Goal: Task Accomplishment & Management: Complete application form

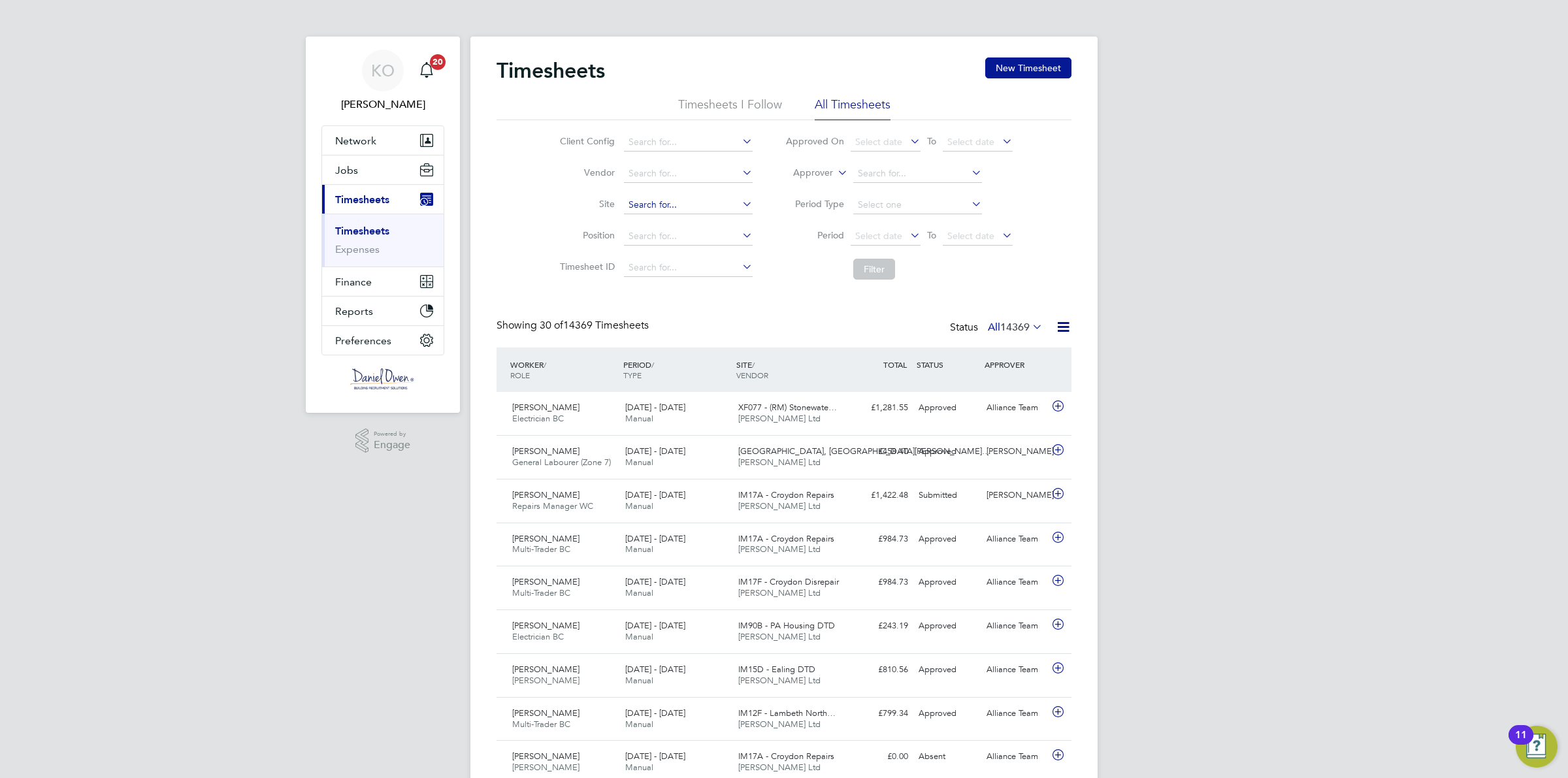
click at [648, 201] on input at bounding box center [688, 205] width 129 height 18
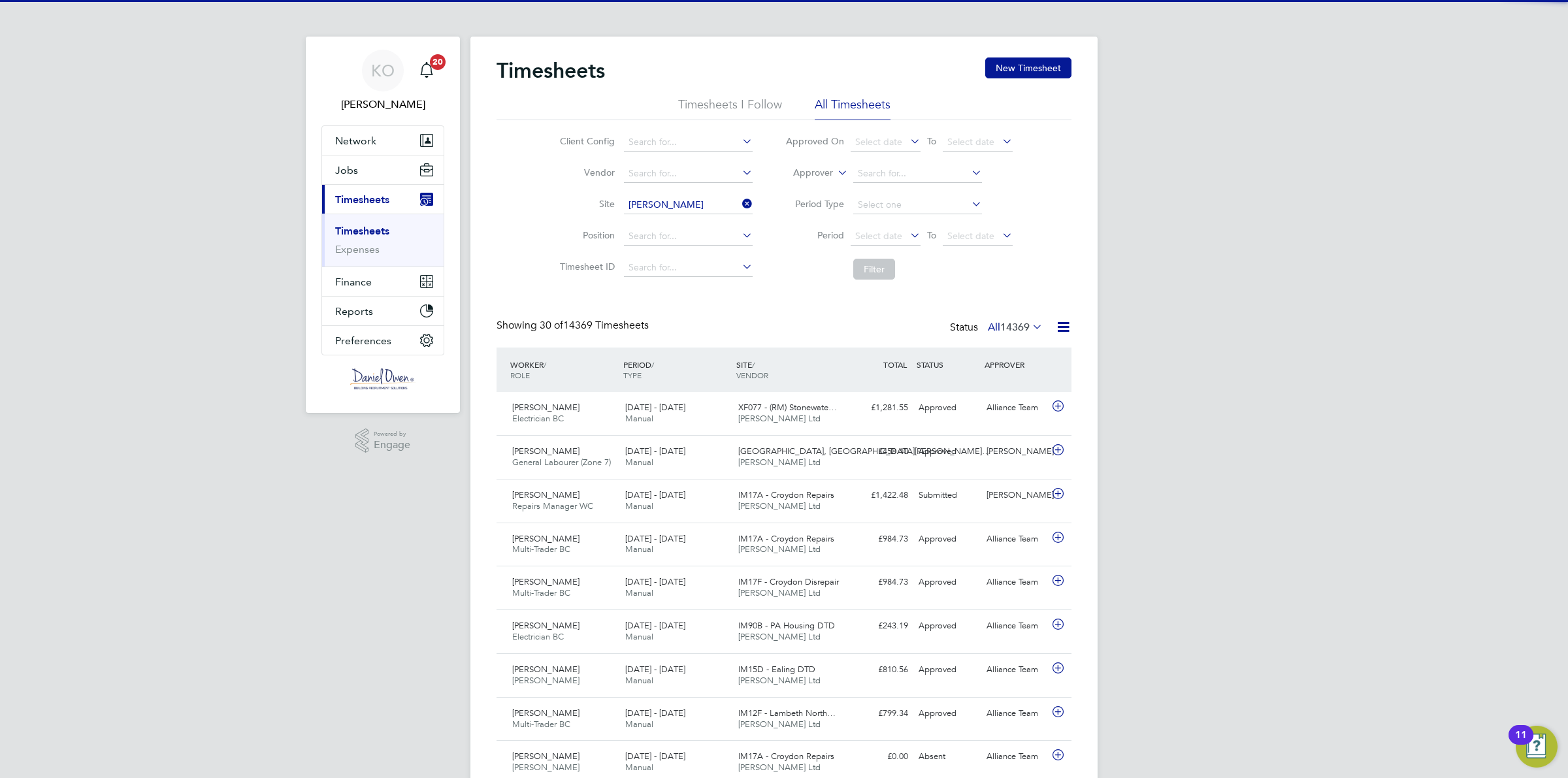
click at [763, 256] on li "[PERSON_NAME] Hospital RAAC Phase 2 (52CC01)" at bounding box center [841, 258] width 437 height 17
type input "[PERSON_NAME] Hospital RAAC Phase 2 (52CC01)"
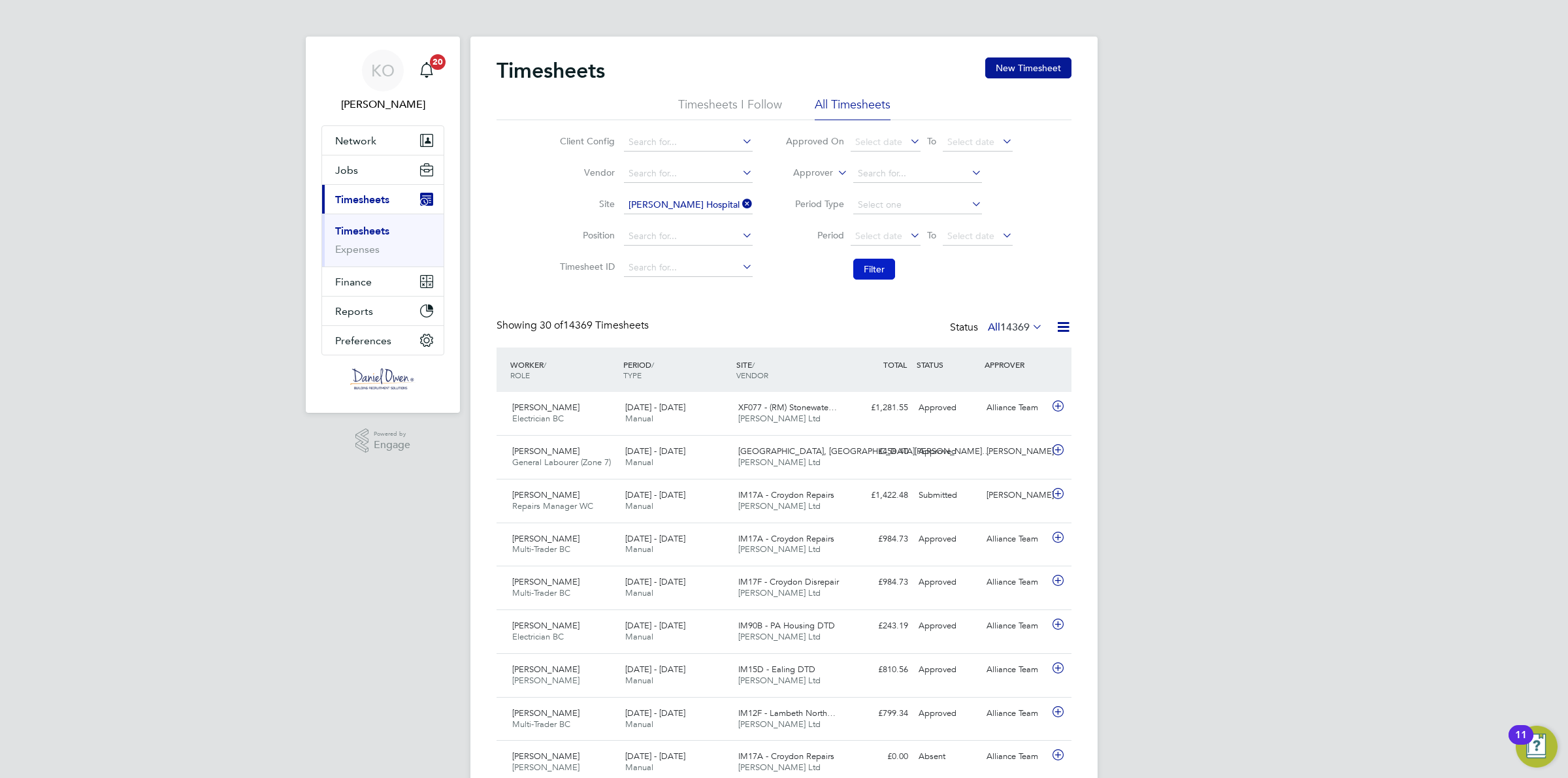
click at [869, 271] on button "Filter" at bounding box center [874, 269] width 42 height 21
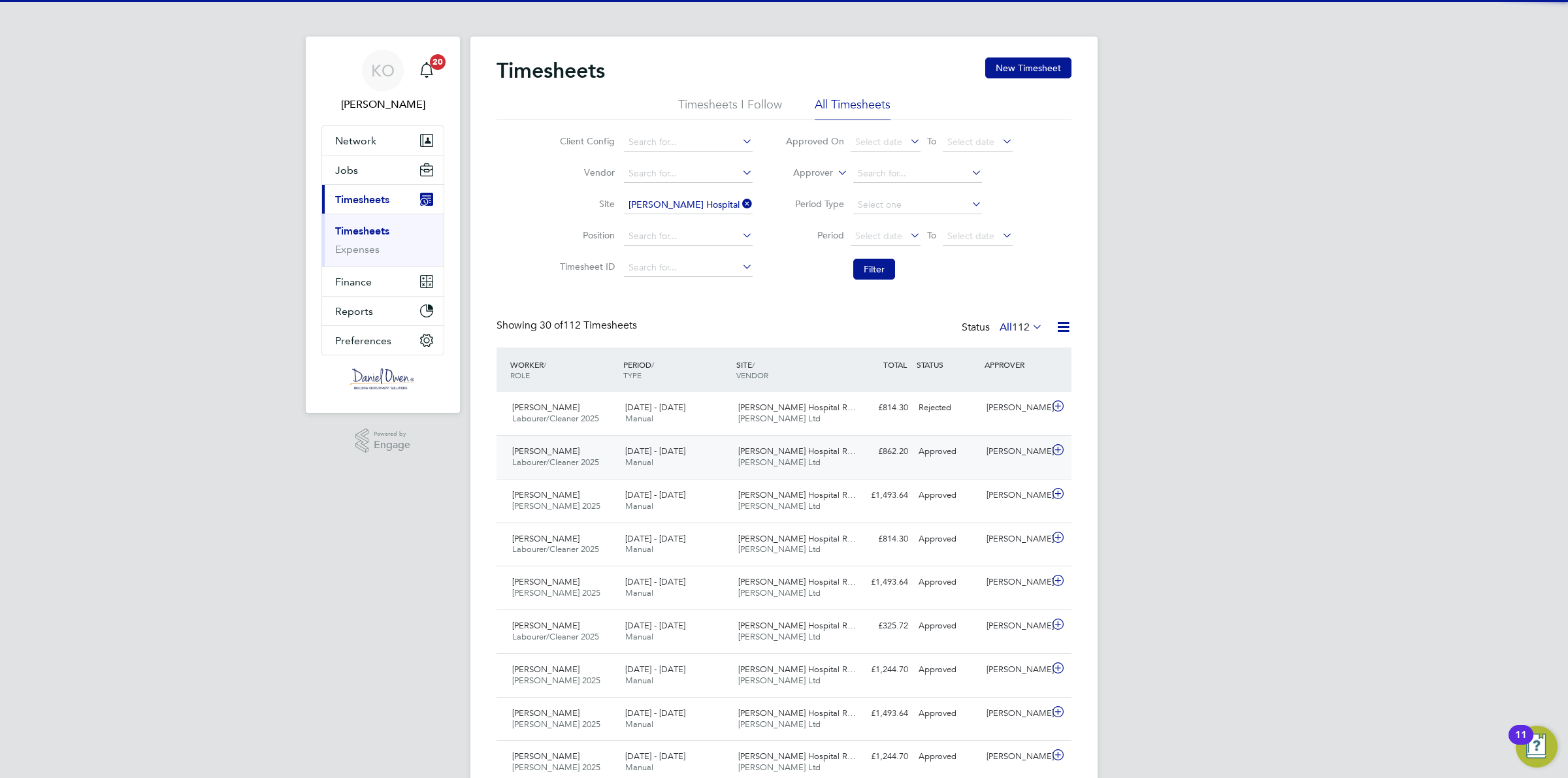
scroll to position [33, 113]
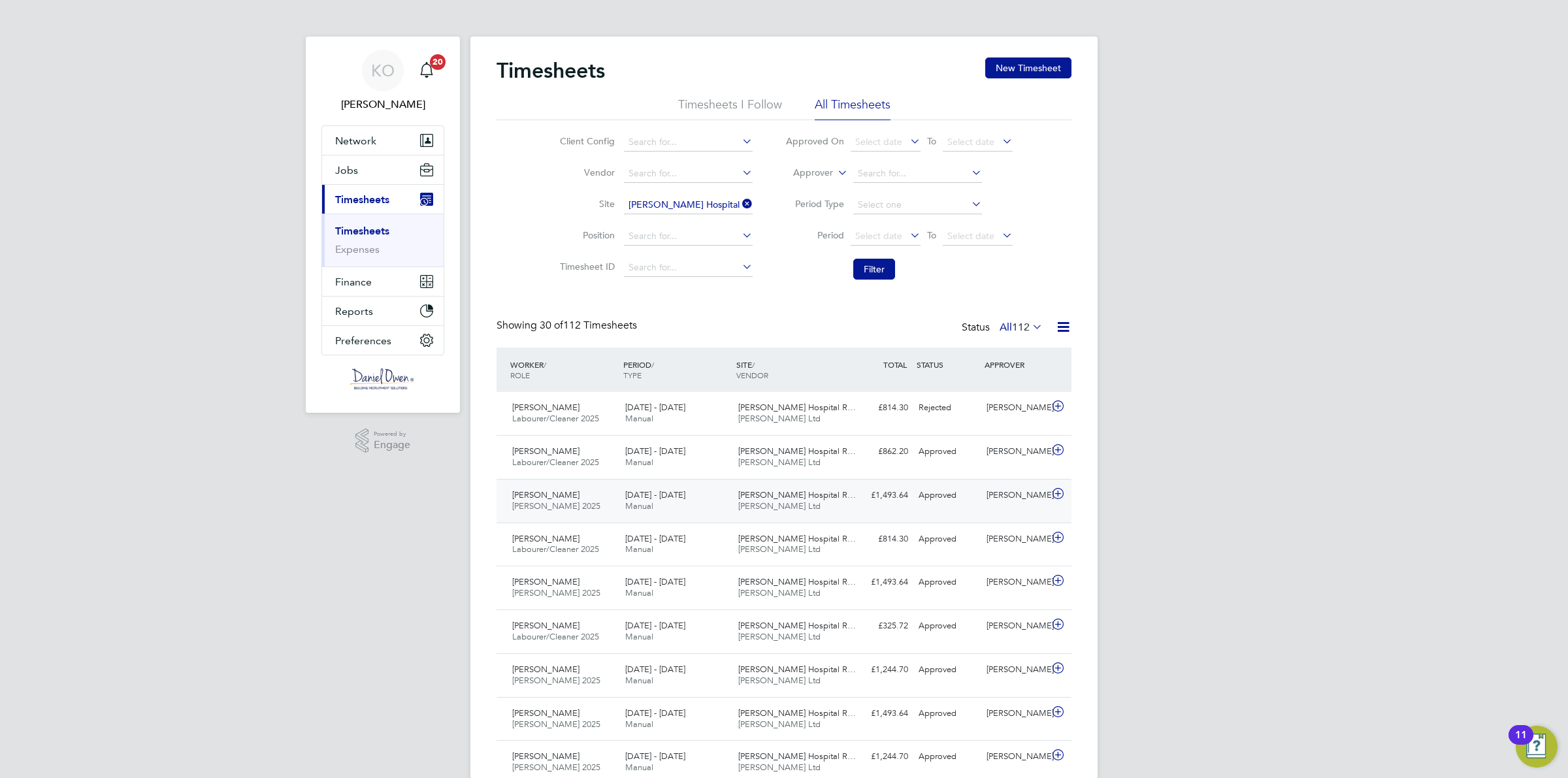
click at [890, 501] on div "£1,493.64 Approved" at bounding box center [879, 495] width 68 height 21
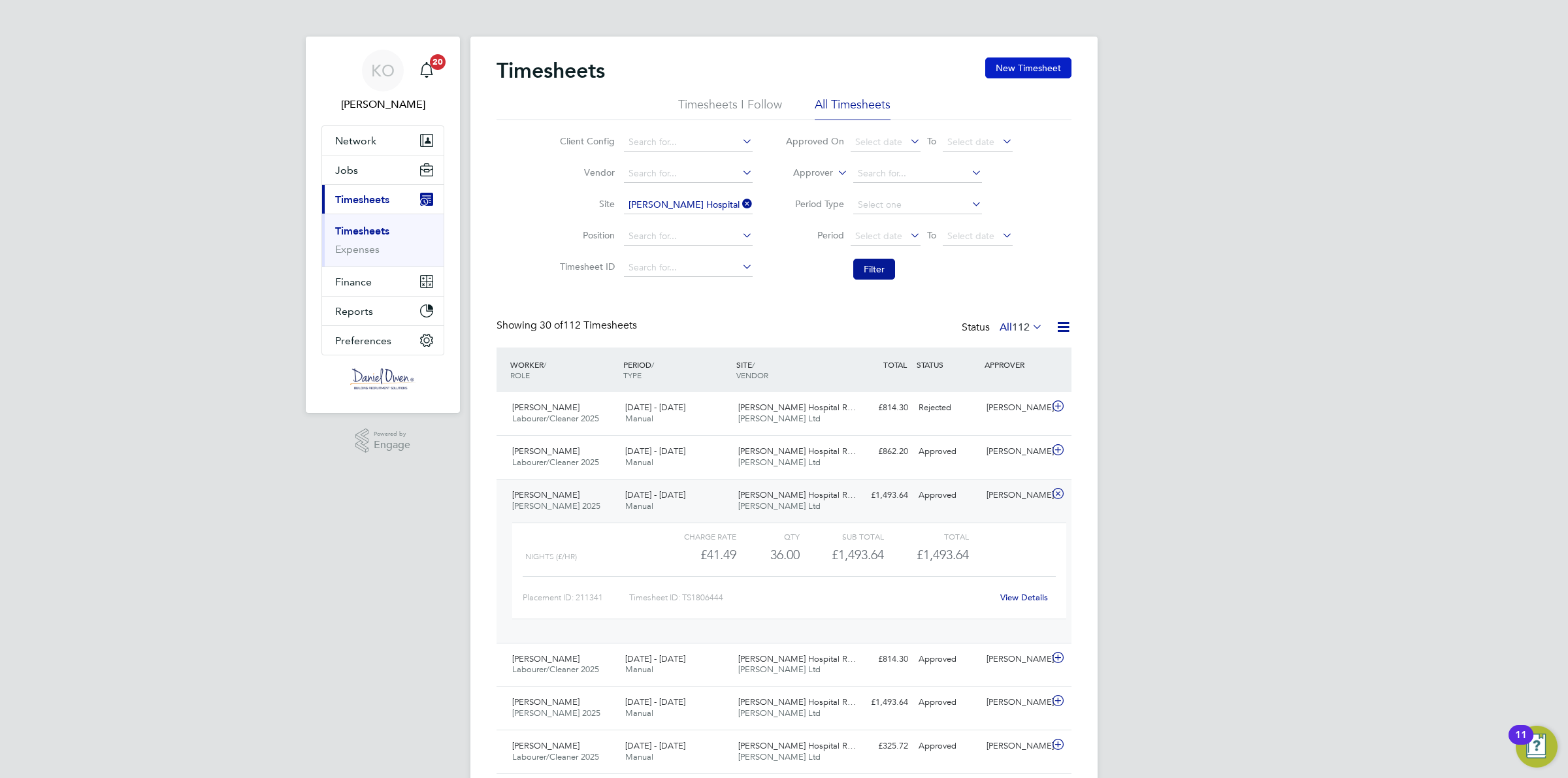
click at [1038, 65] on button "New Timesheet" at bounding box center [1028, 68] width 87 height 21
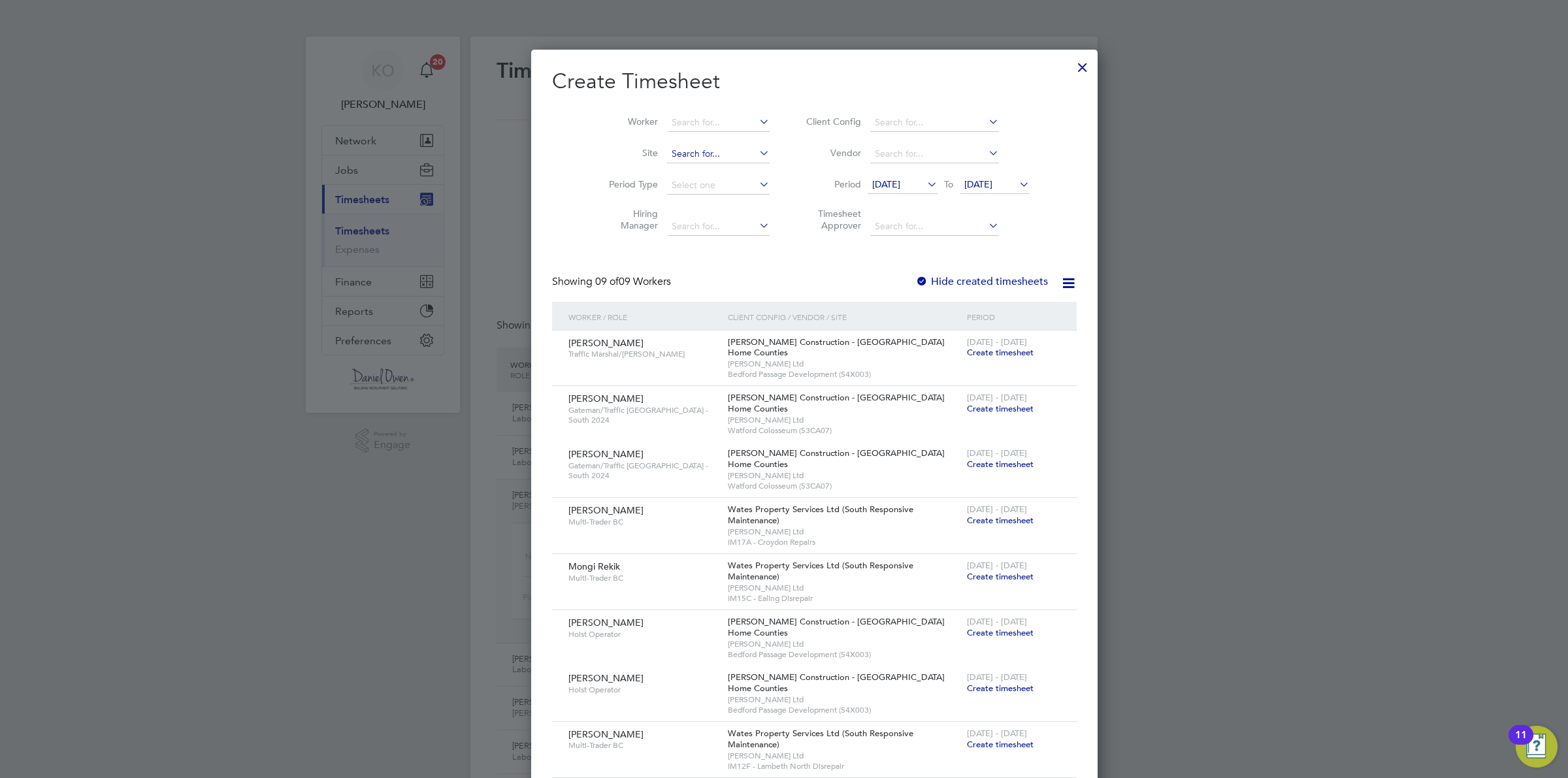
click at [678, 150] on input at bounding box center [719, 154] width 102 height 18
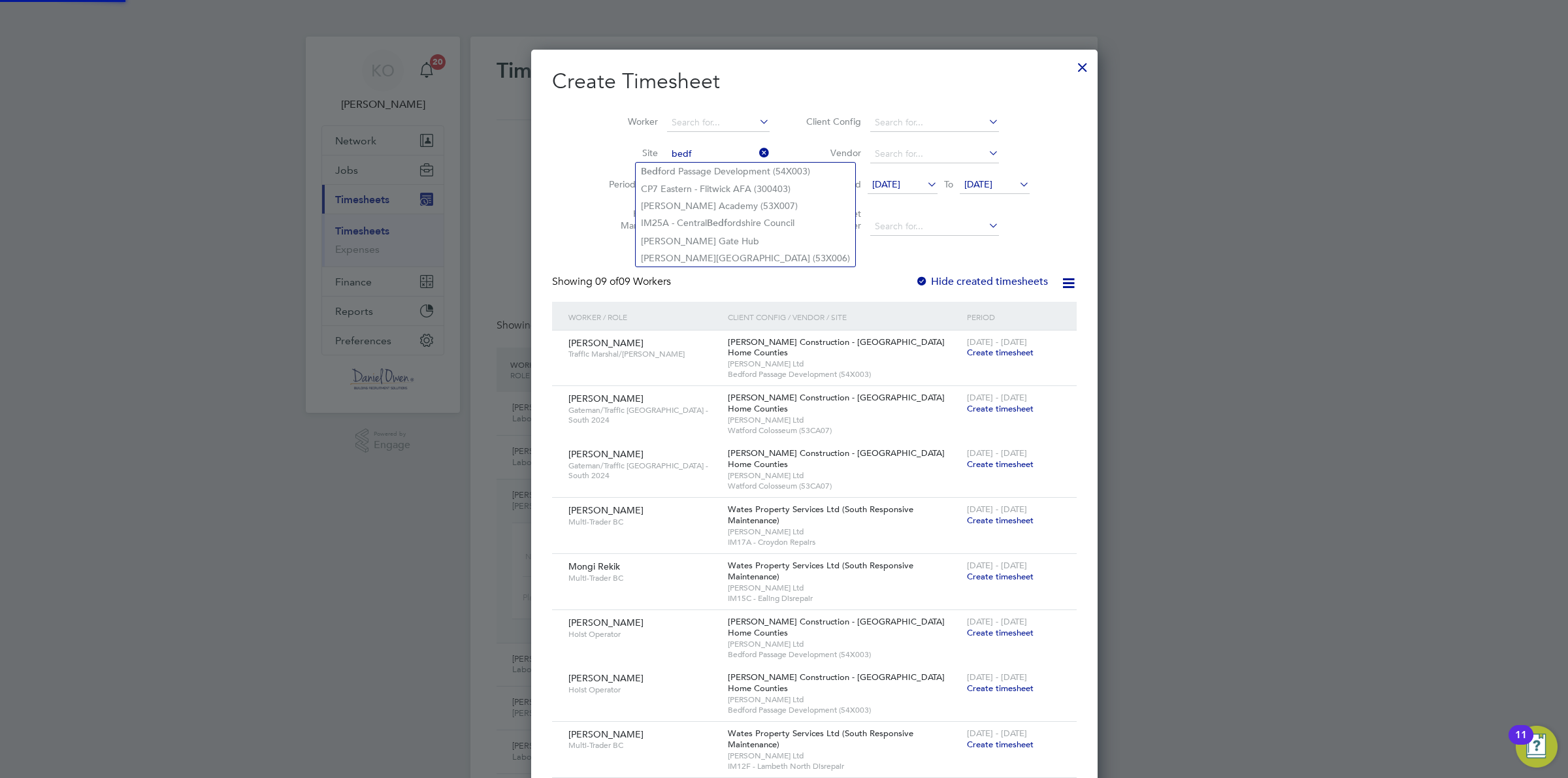
click at [694, 170] on li "Bedf ord Passage Development (54X003)" at bounding box center [745, 171] width 219 height 17
type input "Bedford Passage Development (54X003)"
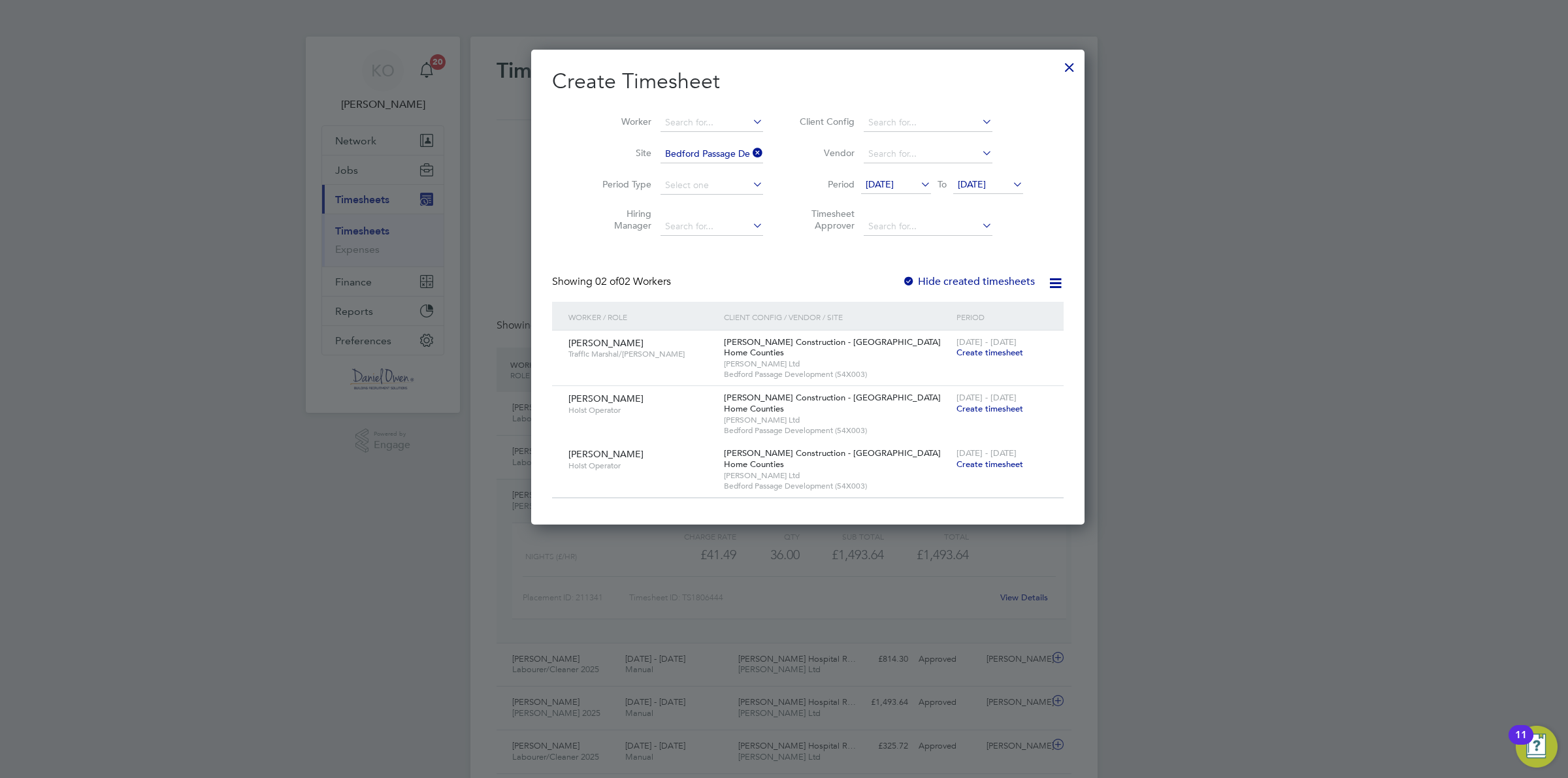
click at [957, 350] on span "Create timesheet" at bounding box center [990, 352] width 66 height 11
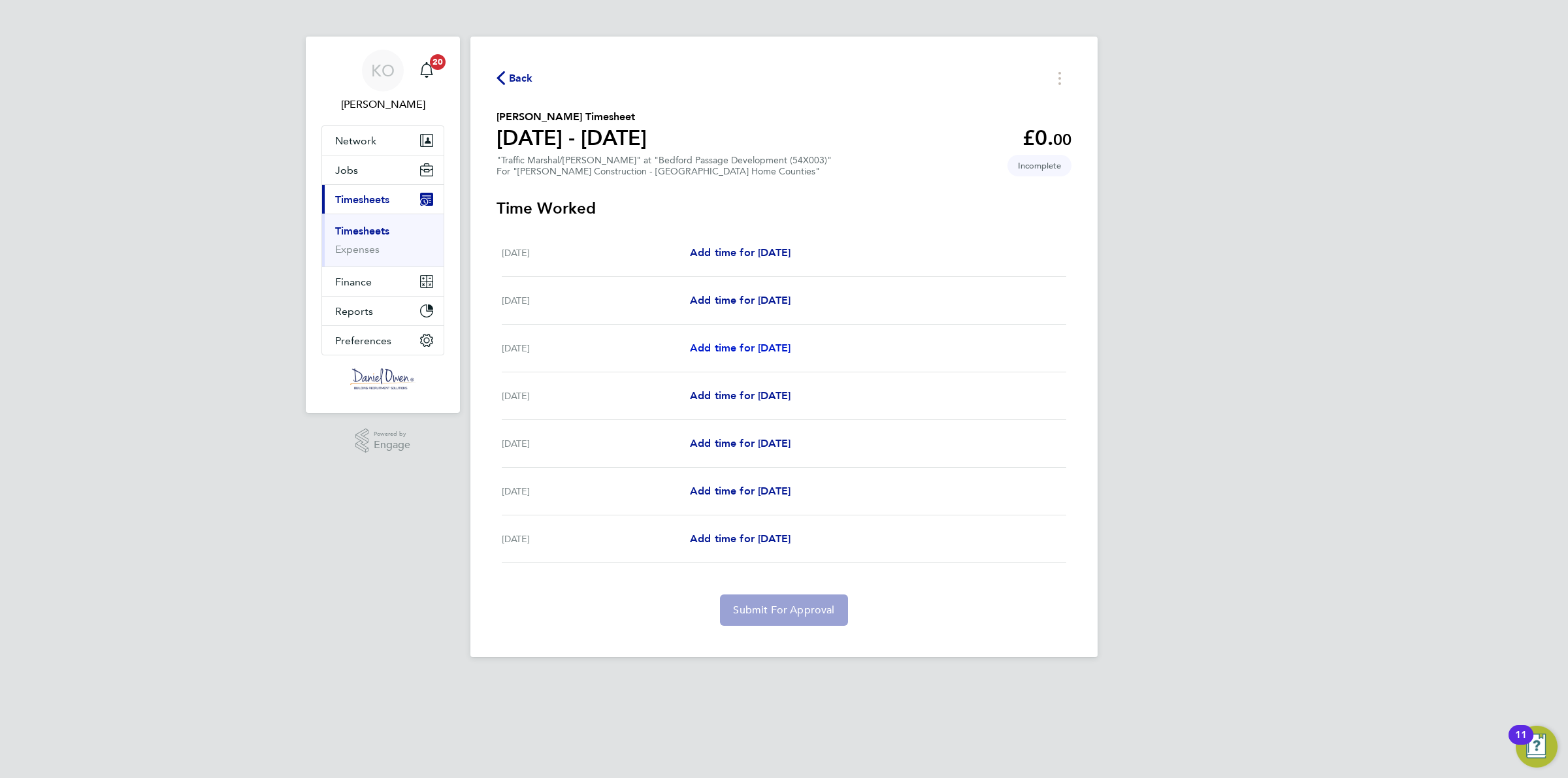
click at [784, 350] on span "Add time for [DATE]" at bounding box center [740, 348] width 100 height 12
select select "30"
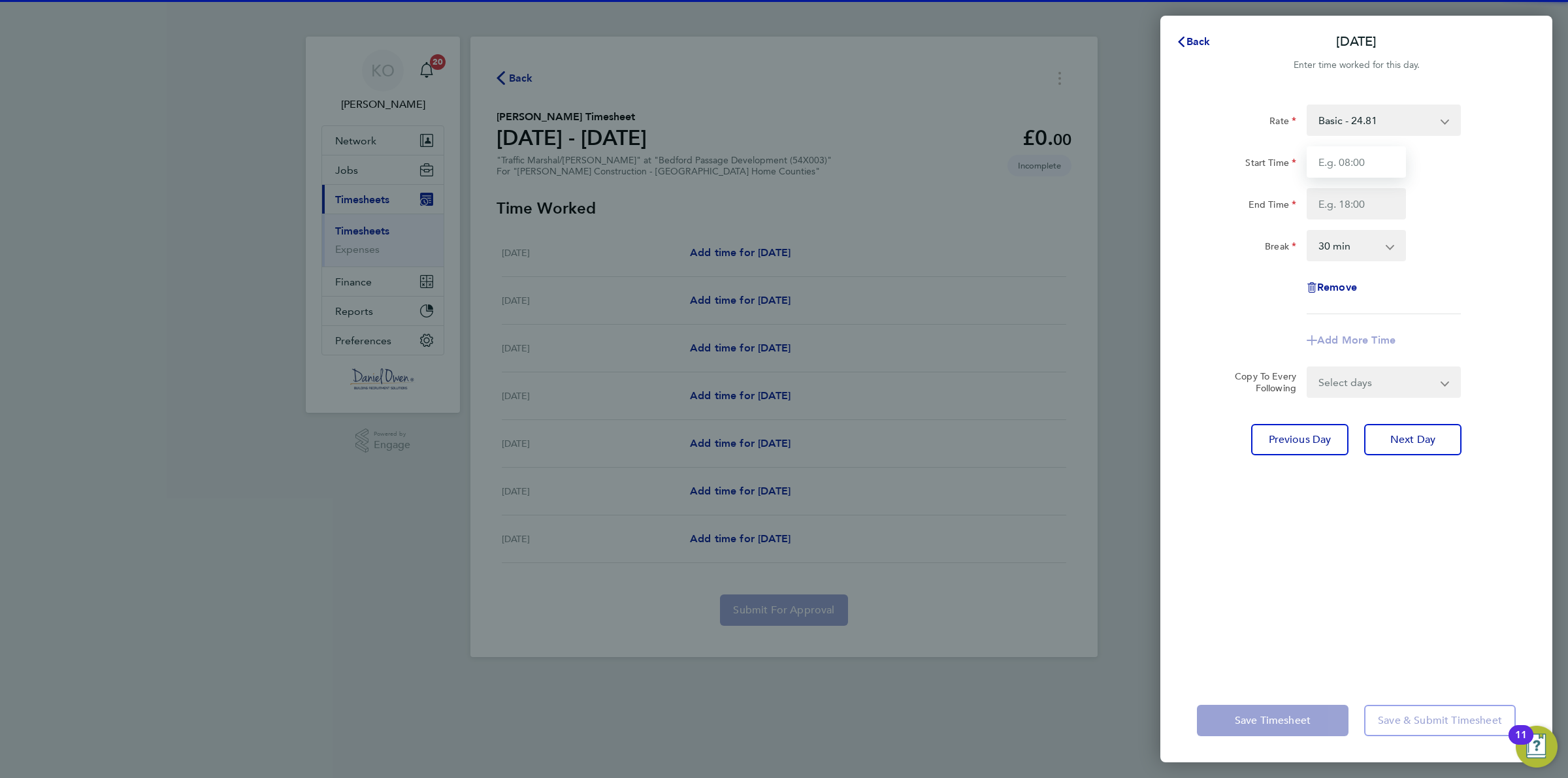
click at [1361, 155] on input "Start Time" at bounding box center [1356, 161] width 99 height 31
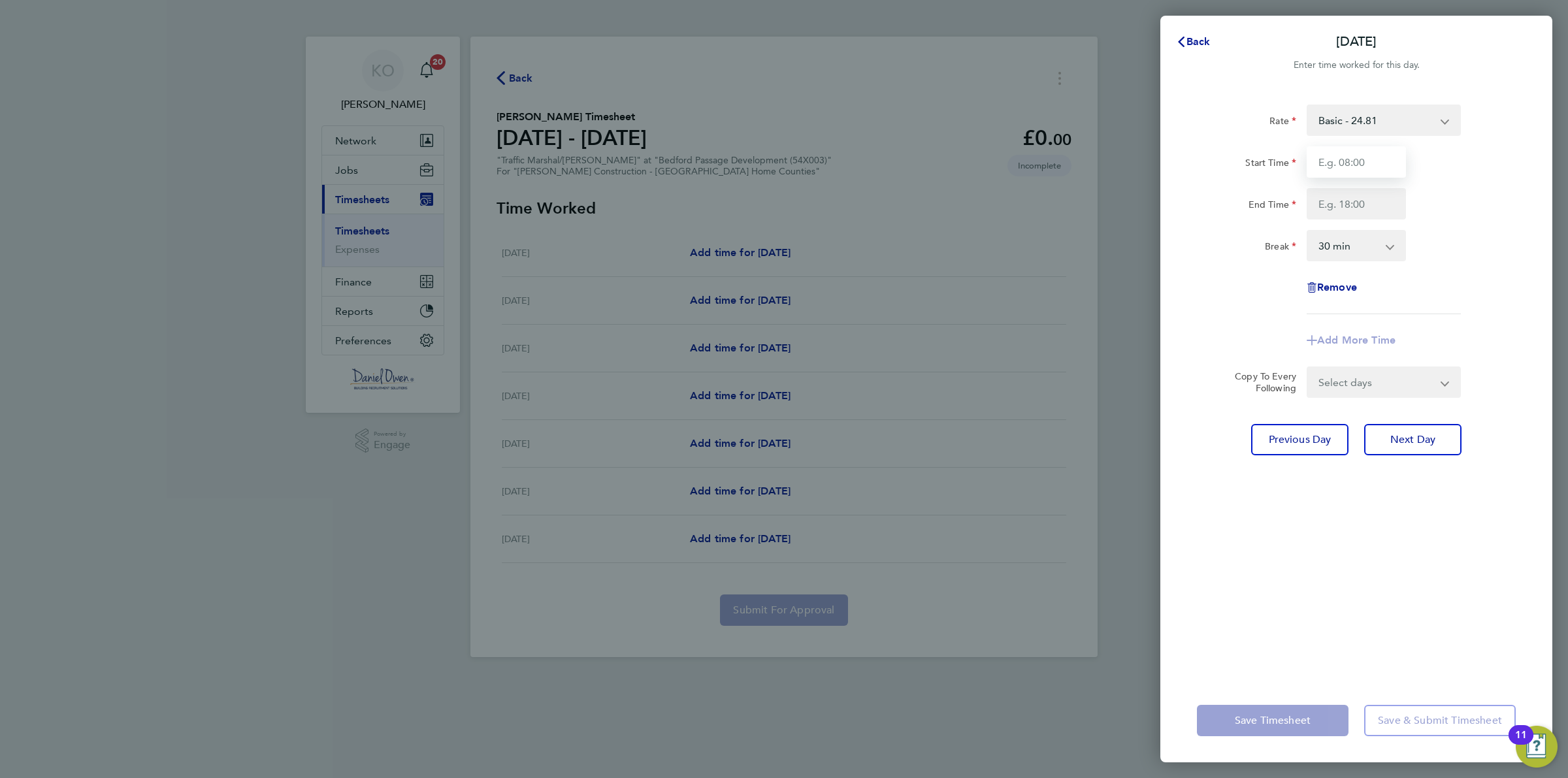
type input "07:30"
click at [1344, 204] on input "End Time" at bounding box center [1356, 203] width 99 height 31
type input "17:00"
click at [1421, 294] on div "Remove" at bounding box center [1357, 287] width 330 height 31
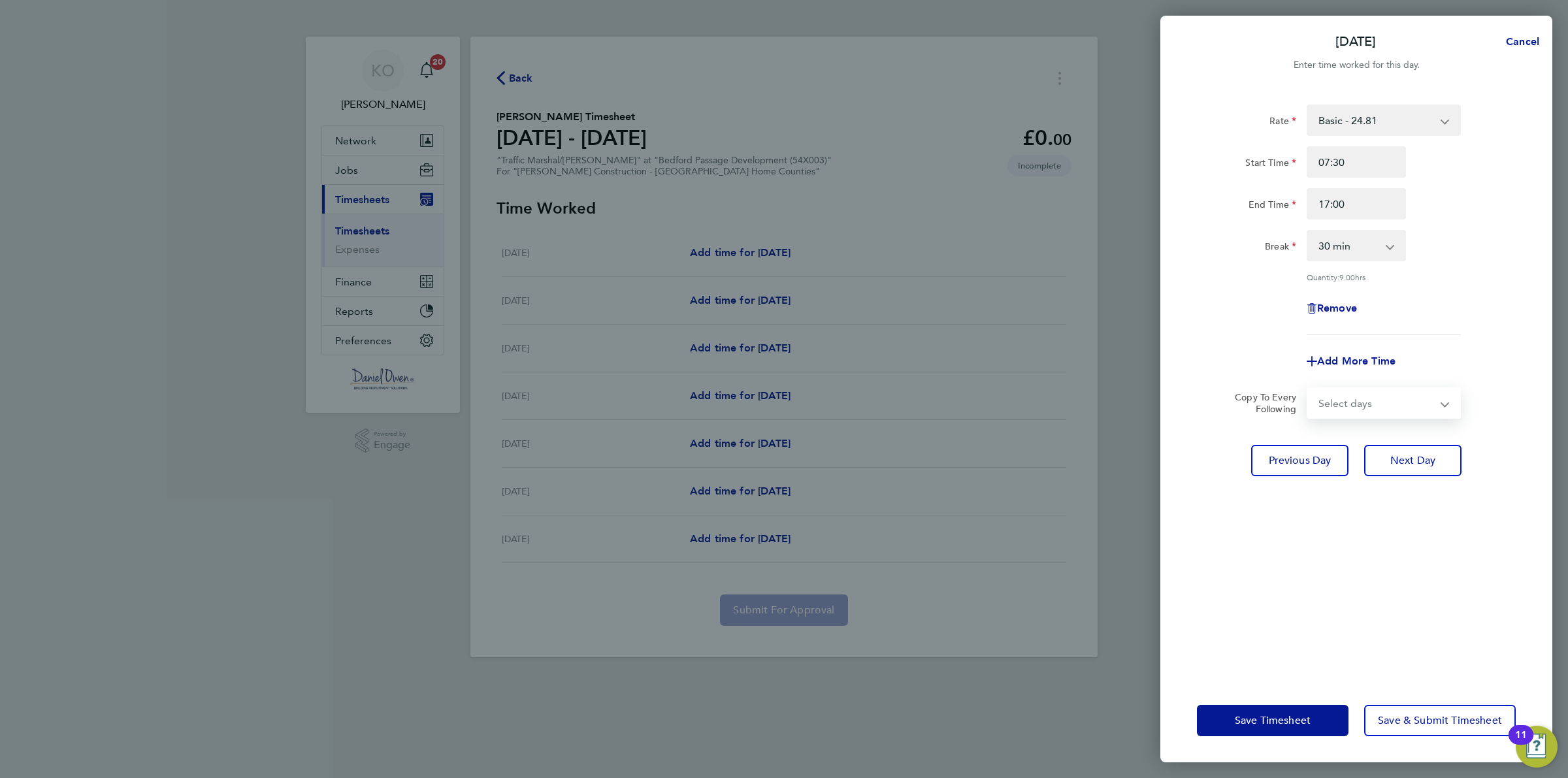
drag, startPoint x: 1370, startPoint y: 392, endPoint x: 1370, endPoint y: 405, distance: 13.0
click at [1370, 392] on select "Select days Day [DATE] [DATE] [DATE] [DATE]" at bounding box center [1377, 404] width 137 height 29
select select "DAY"
click at [1308, 389] on select "Select days Day [DATE] [DATE] [DATE] [DATE]" at bounding box center [1377, 404] width 137 height 29
select select "[DATE]"
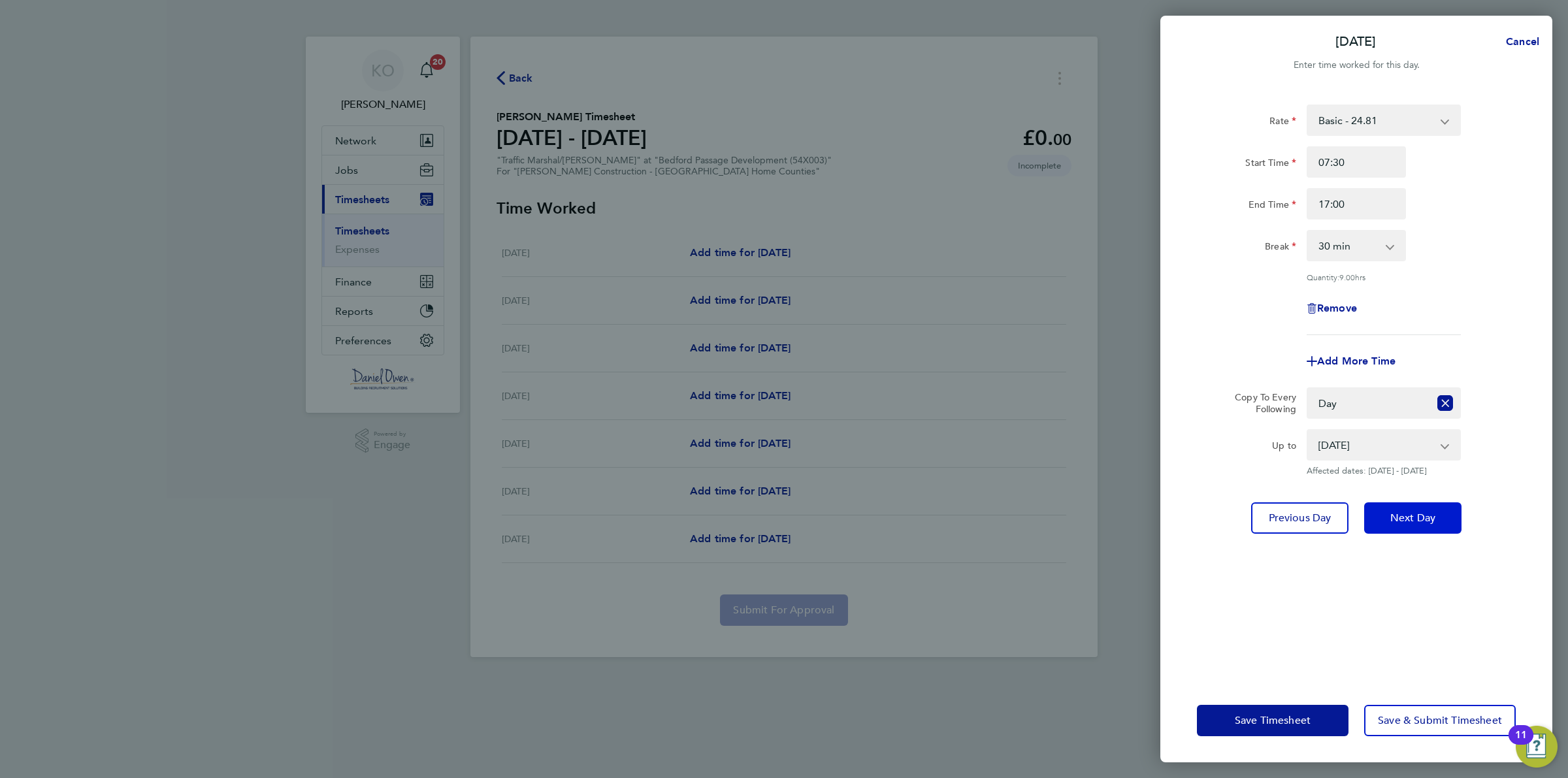
click at [1405, 521] on span "Next Day" at bounding box center [1413, 518] width 45 height 13
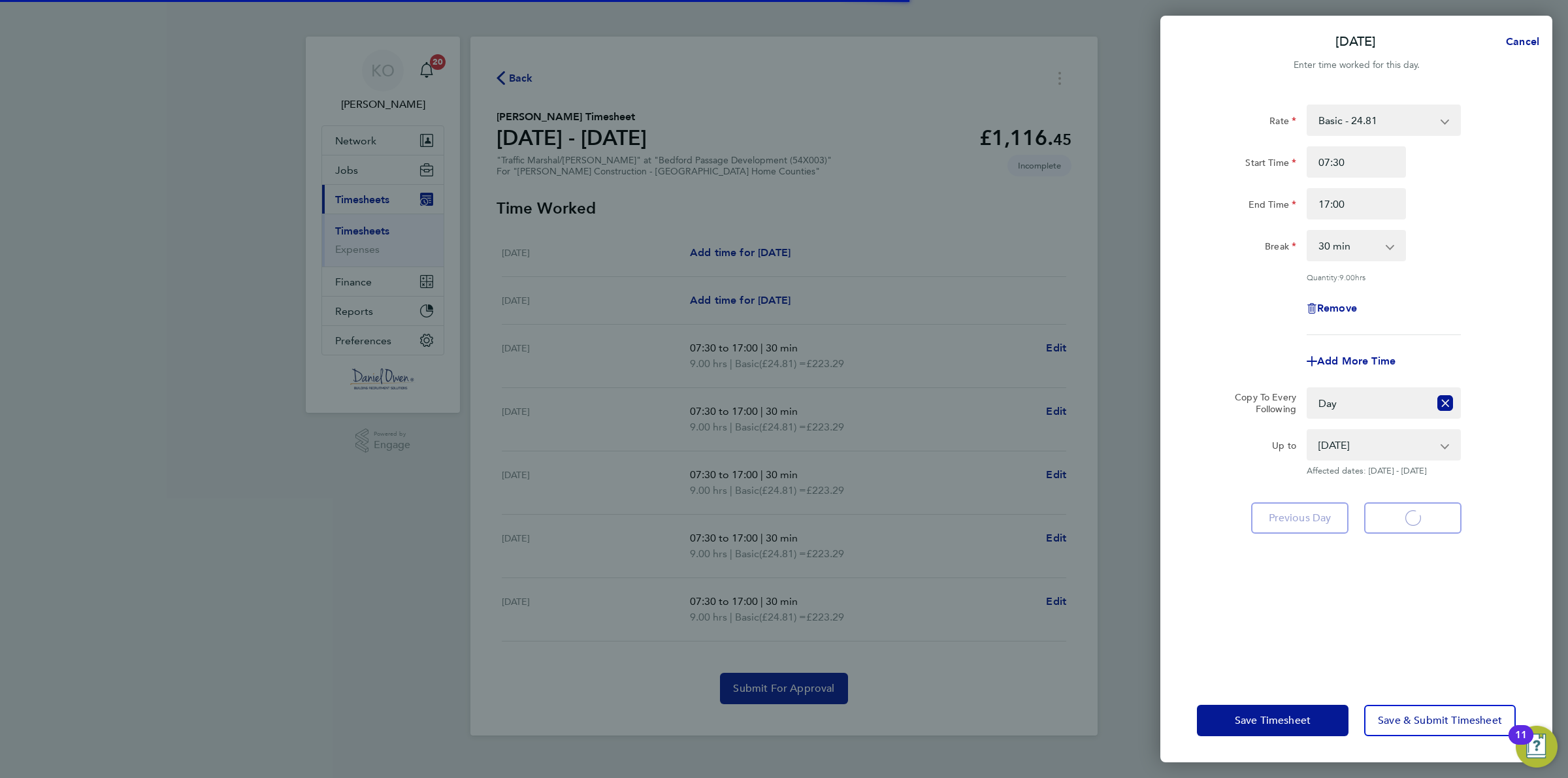
select select "30"
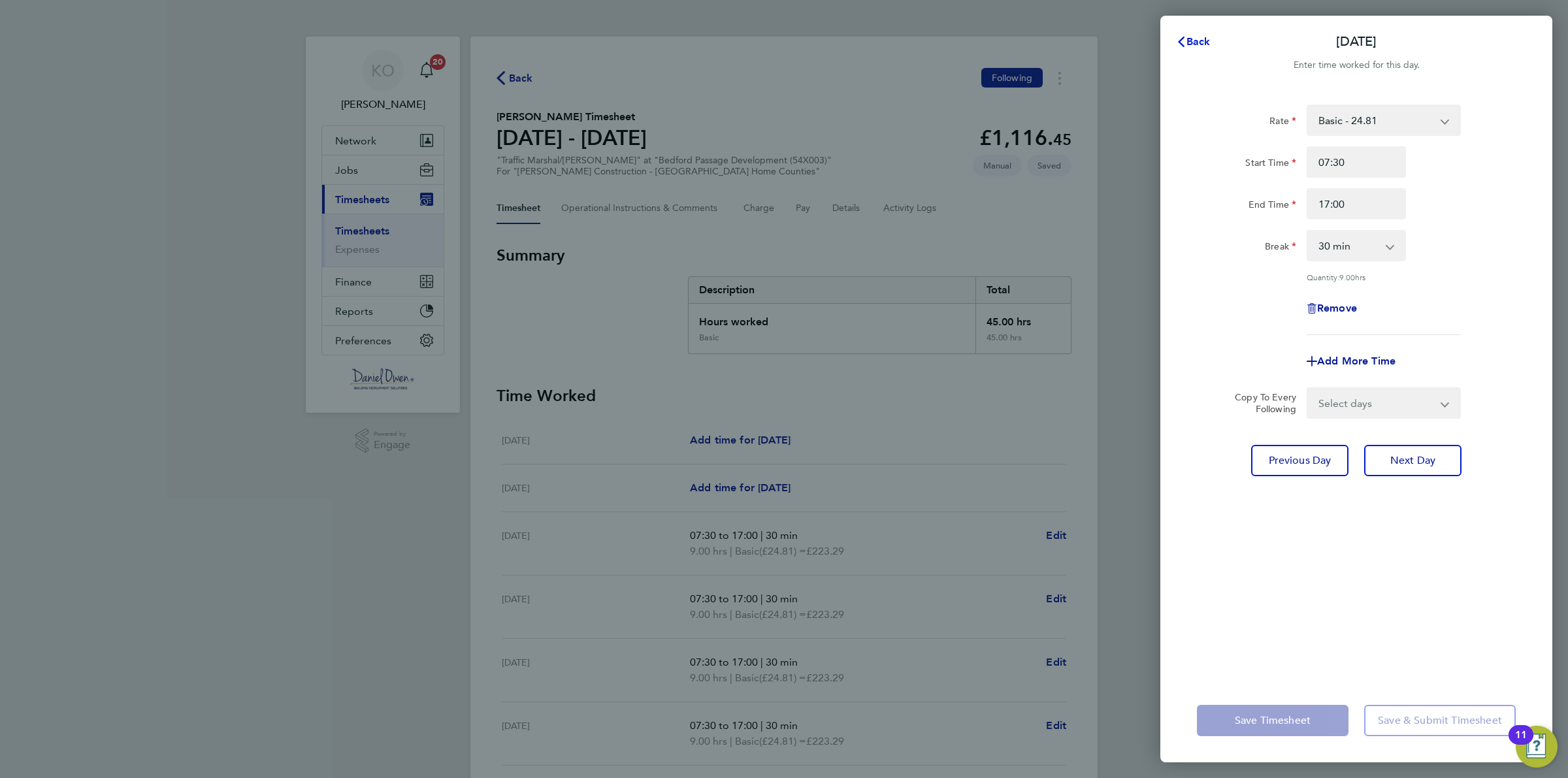
click at [1200, 35] on button "Back" at bounding box center [1193, 42] width 61 height 26
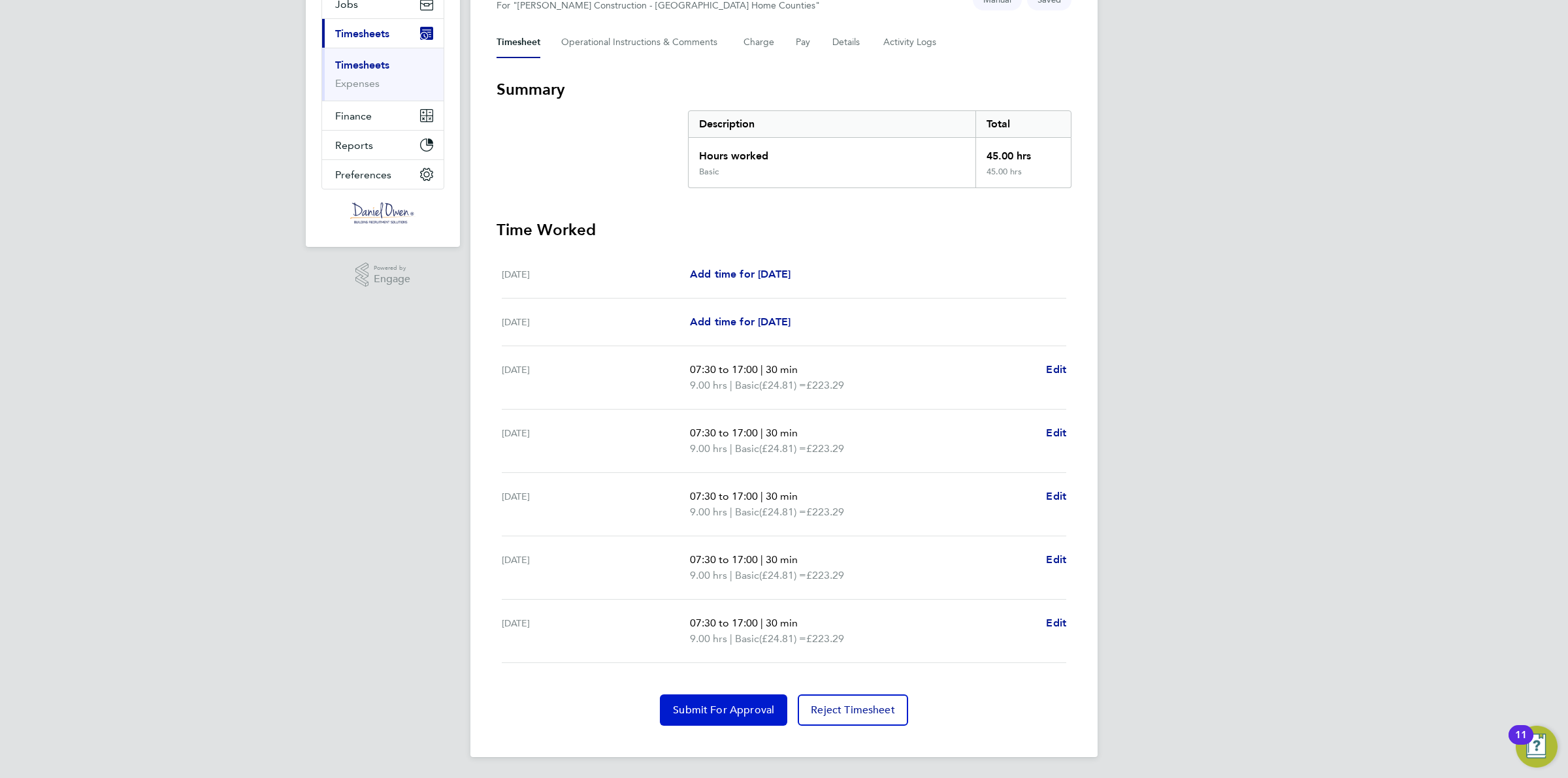
click at [709, 711] on span "Submit For Approval" at bounding box center [723, 710] width 101 height 13
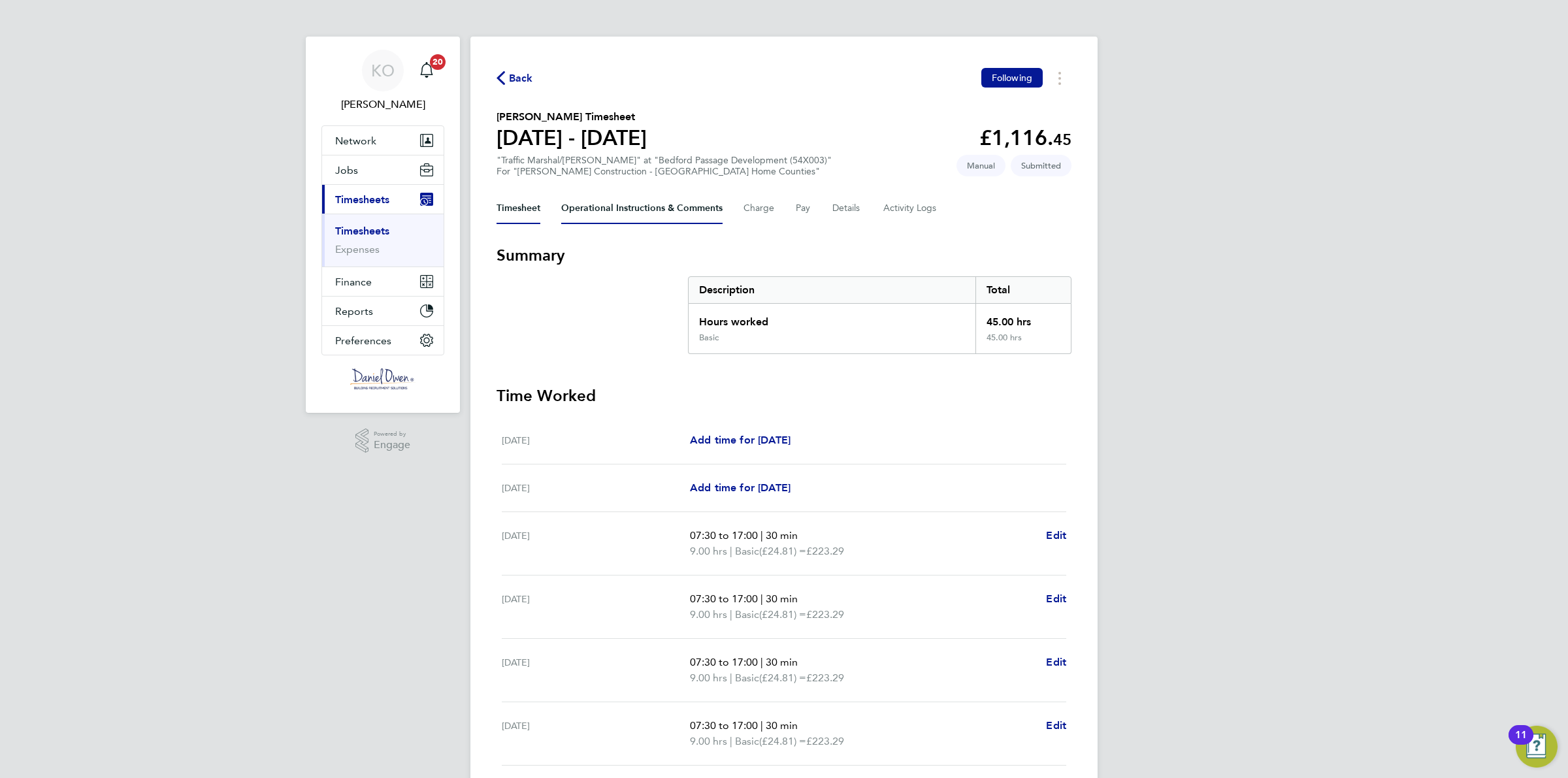
click at [664, 216] on Comments-tab "Operational Instructions & Comments" at bounding box center [642, 208] width 161 height 31
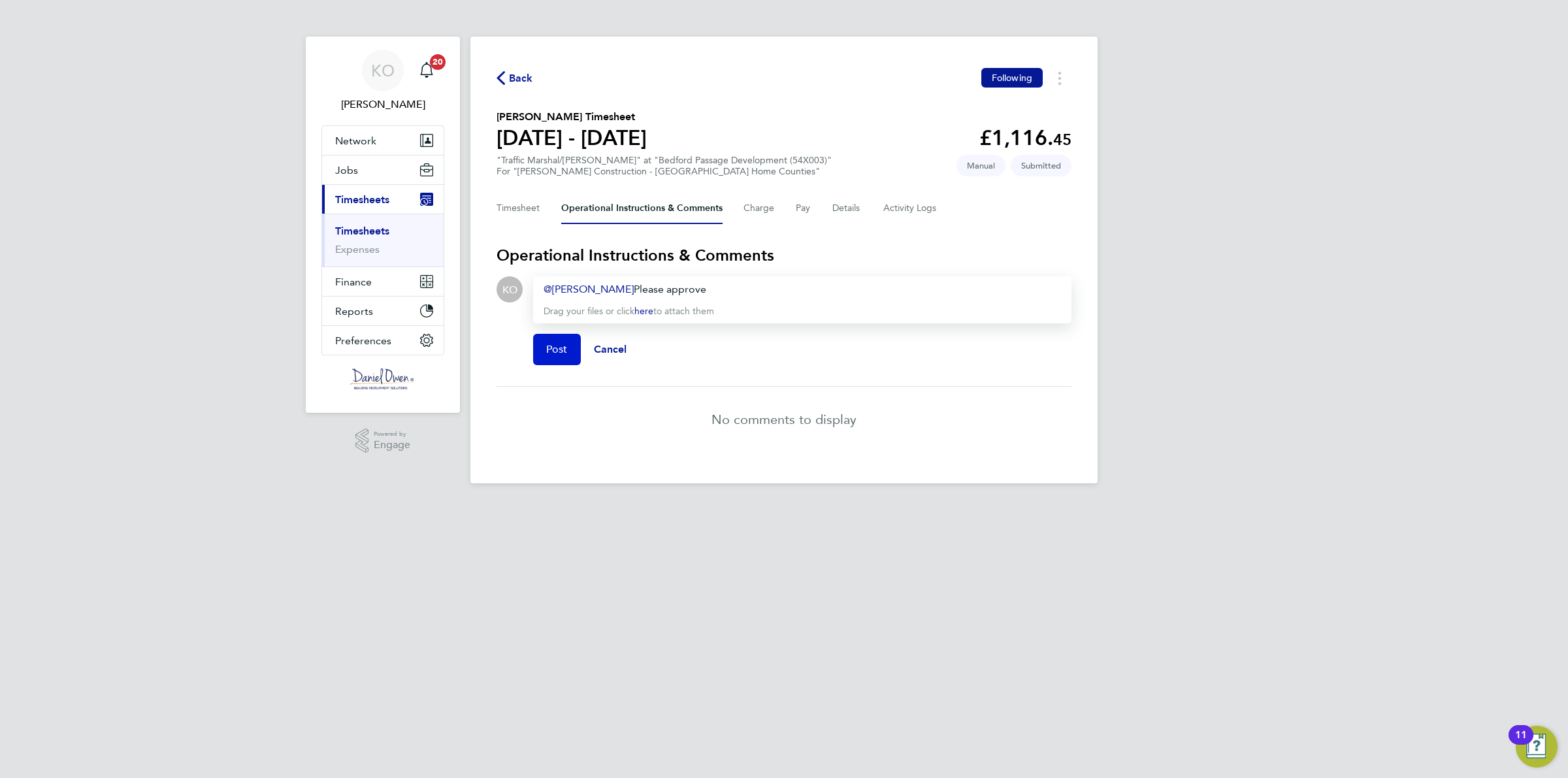
click at [544, 360] on button "Post" at bounding box center [557, 349] width 48 height 31
